Goal: Task Accomplishment & Management: Use online tool/utility

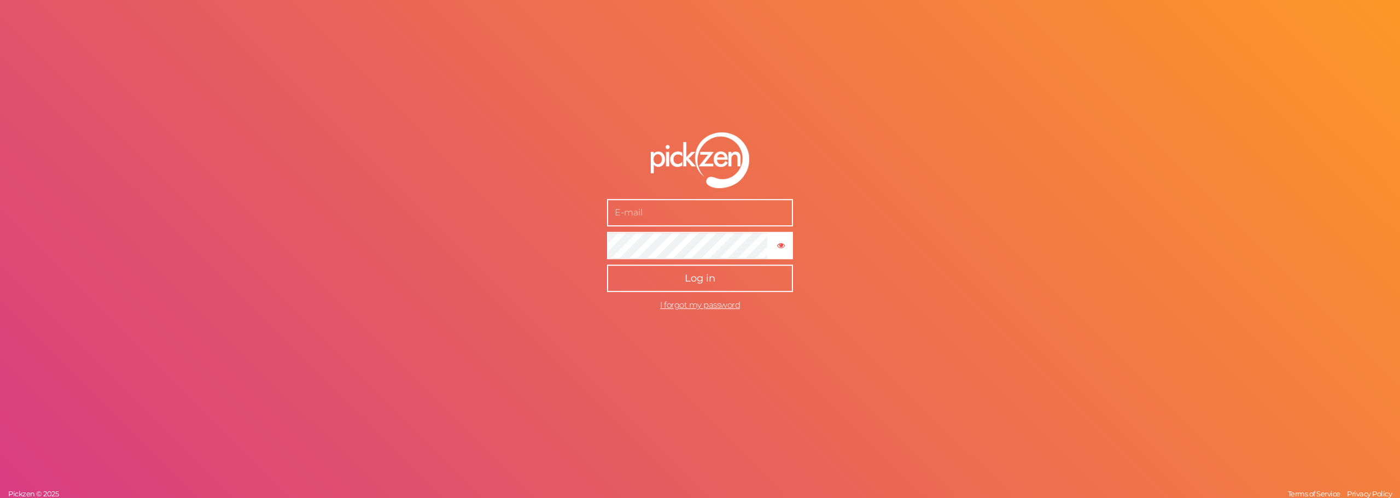
type input "[EMAIL_ADDRESS][DOMAIN_NAME]"
click at [764, 274] on button "Log in" at bounding box center [700, 278] width 186 height 27
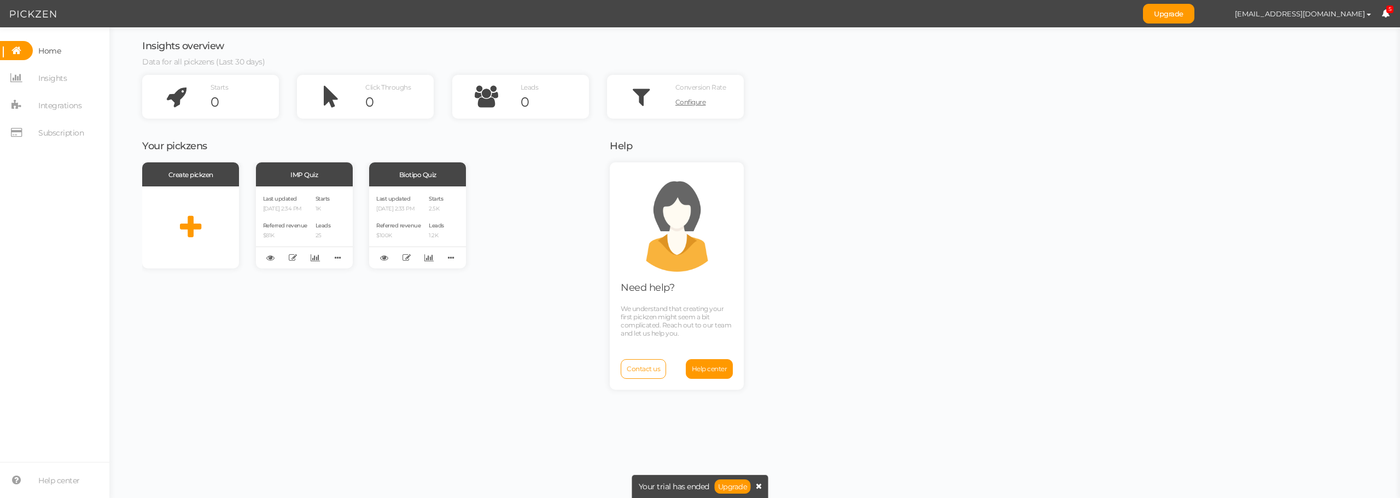
click at [760, 490] on icon at bounding box center [759, 486] width 6 height 8
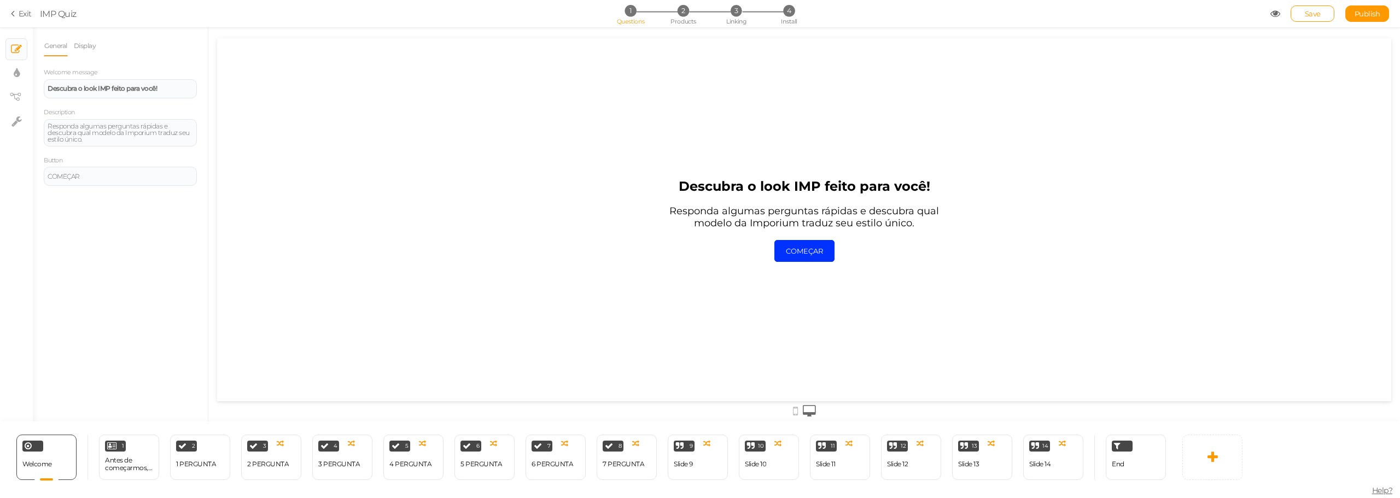
click at [22, 20] on section "Exit IMP Quiz 1 Questions 2 Products 3 Linking 4 Install Save Publish View publ…" at bounding box center [700, 13] width 1400 height 27
click at [22, 14] on link "Exit" at bounding box center [21, 13] width 21 height 11
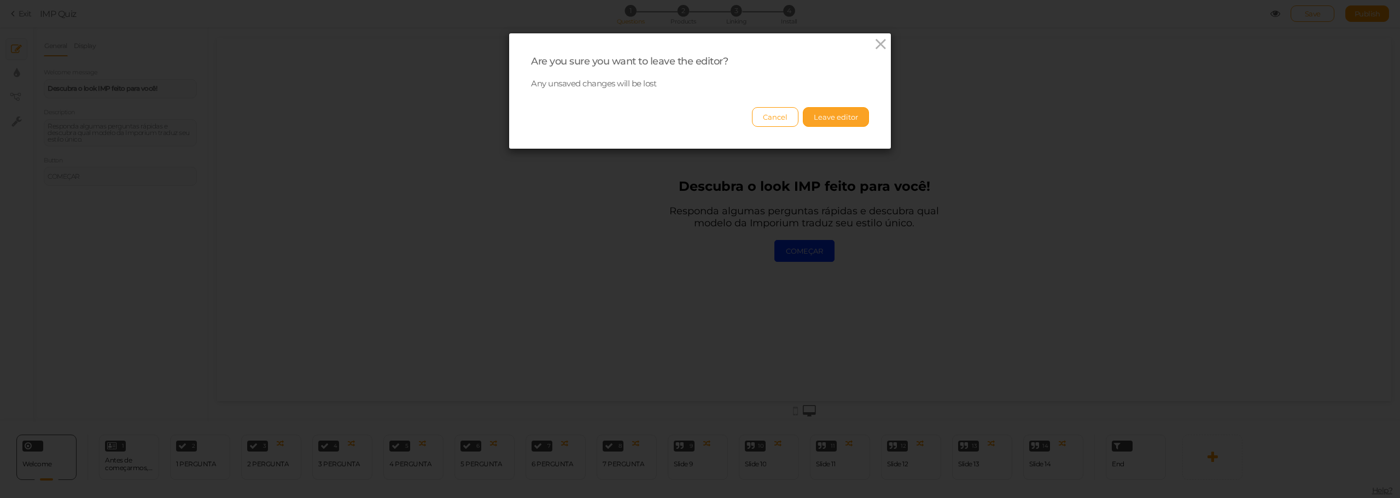
click at [825, 112] on button "Leave editor" at bounding box center [836, 117] width 66 height 20
